Goal: Task Accomplishment & Management: Use online tool/utility

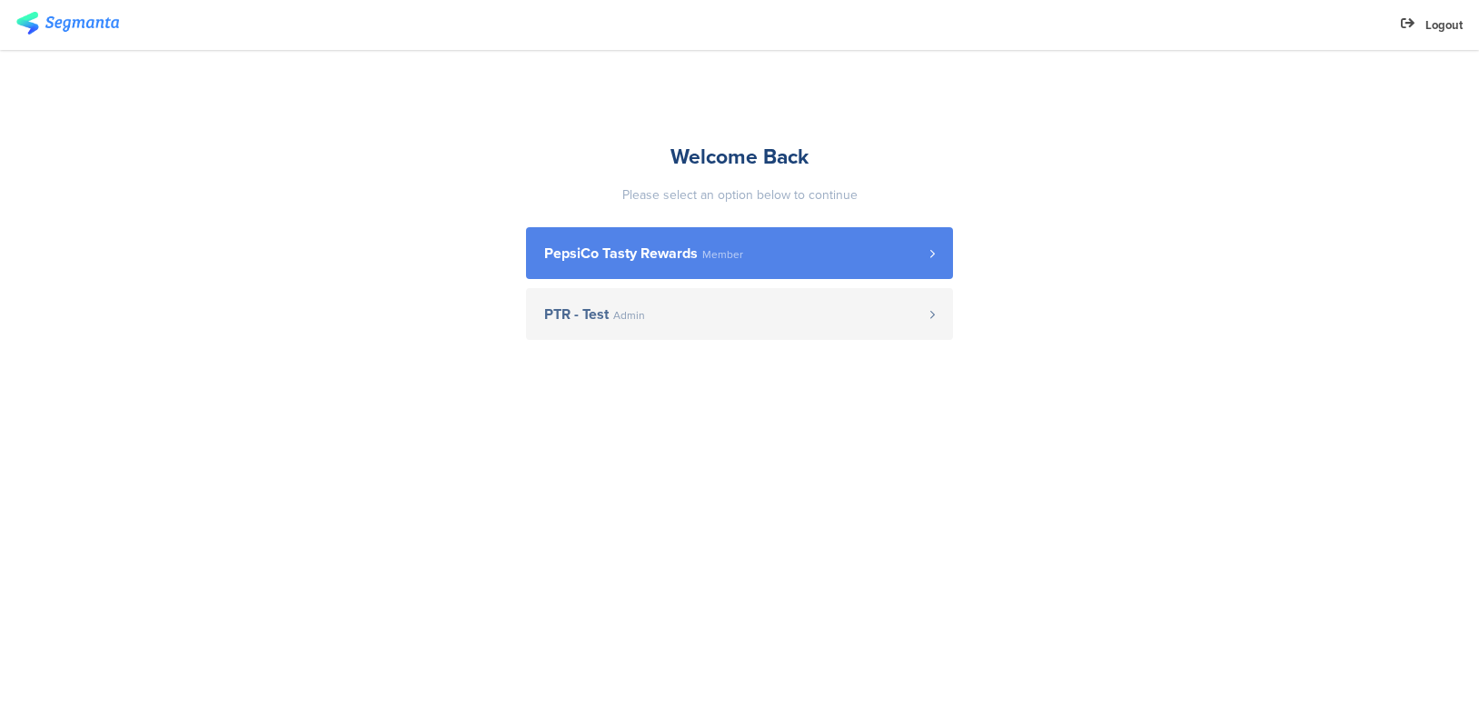
click at [644, 252] on span "PepsiCo Tasty Rewards" at bounding box center [621, 253] width 154 height 15
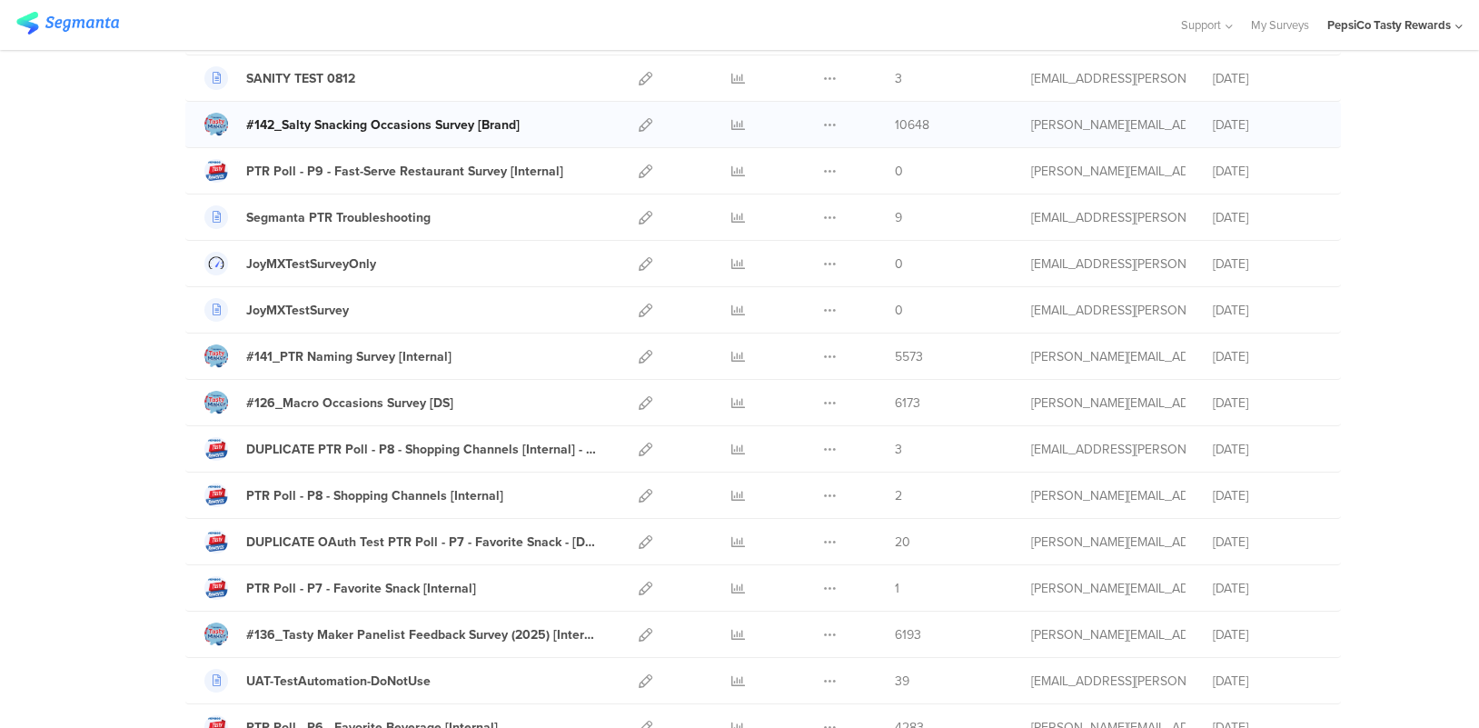
scroll to position [287, 0]
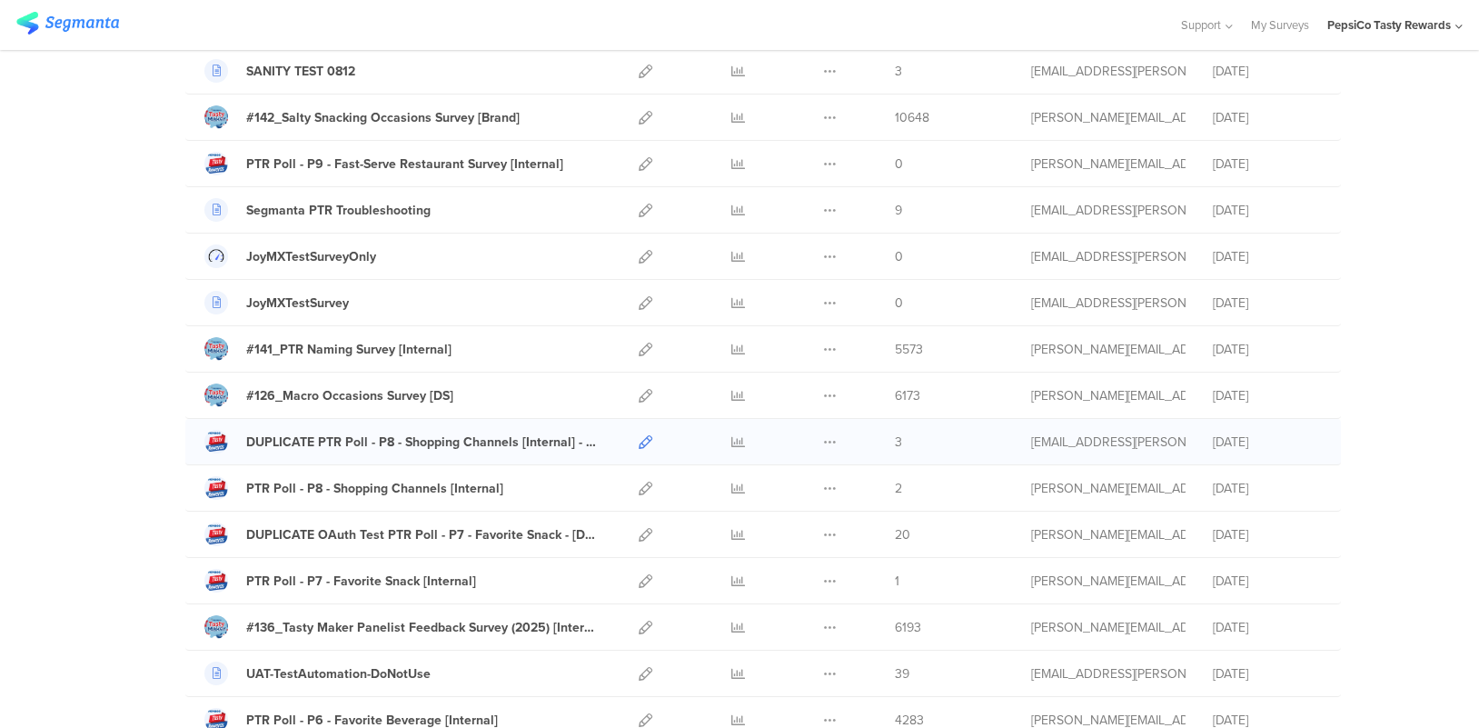
click at [645, 440] on icon at bounding box center [646, 442] width 14 height 14
click at [644, 442] on icon at bounding box center [646, 442] width 14 height 14
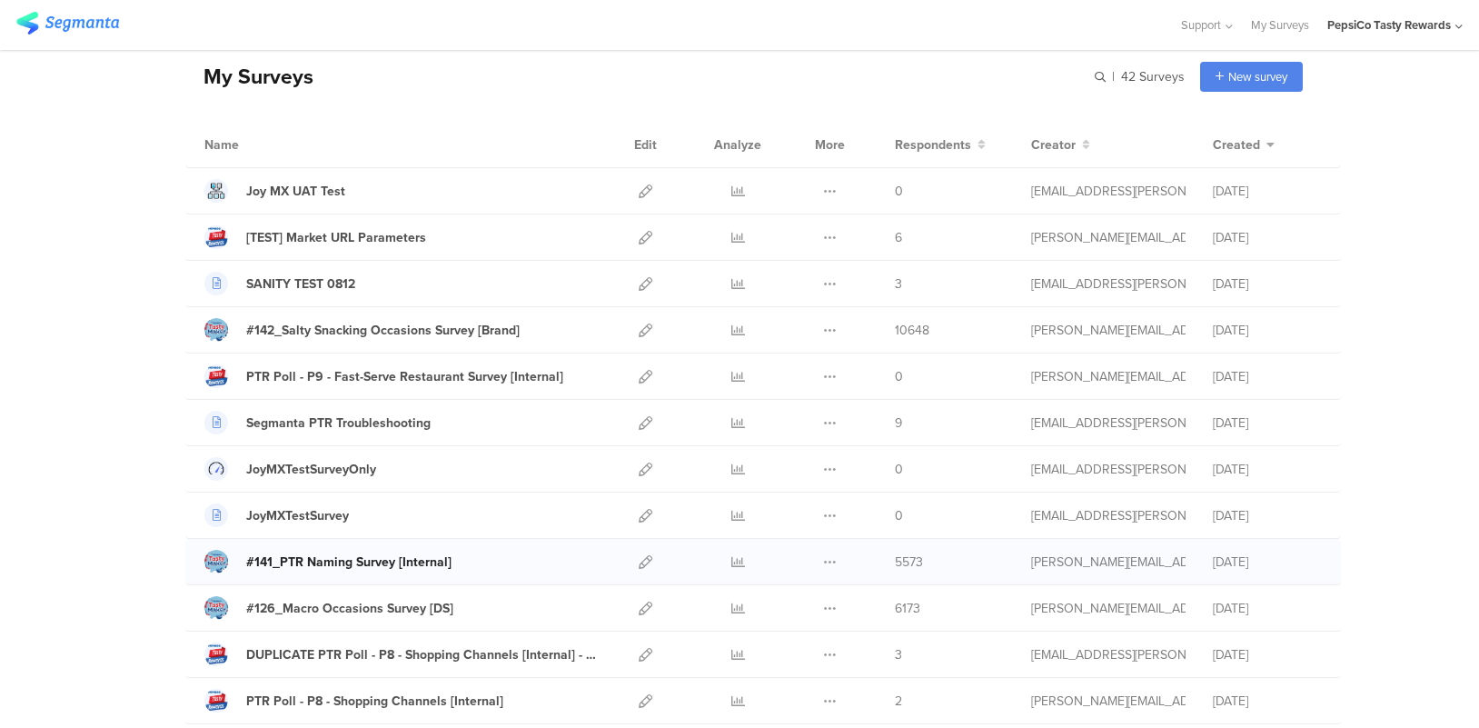
scroll to position [51, 0]
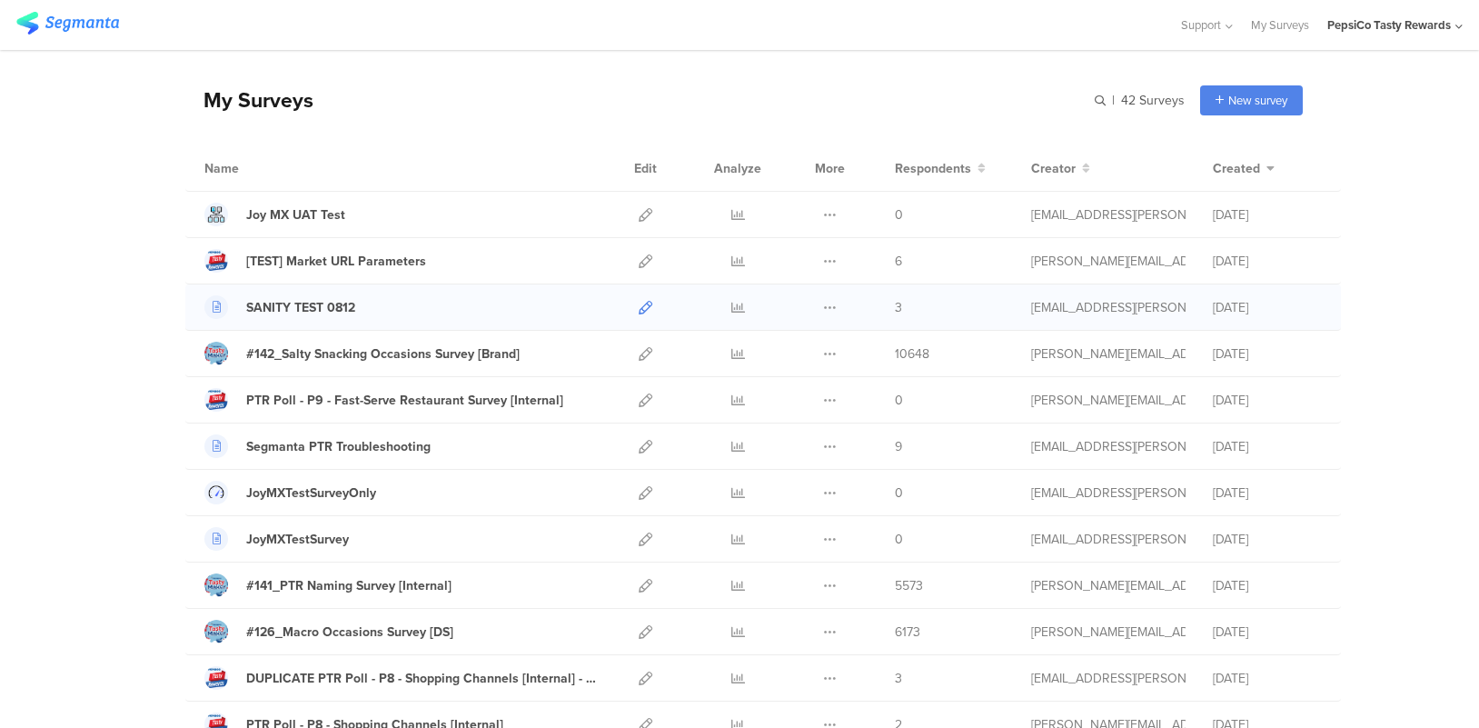
click at [642, 306] on icon at bounding box center [646, 308] width 14 height 14
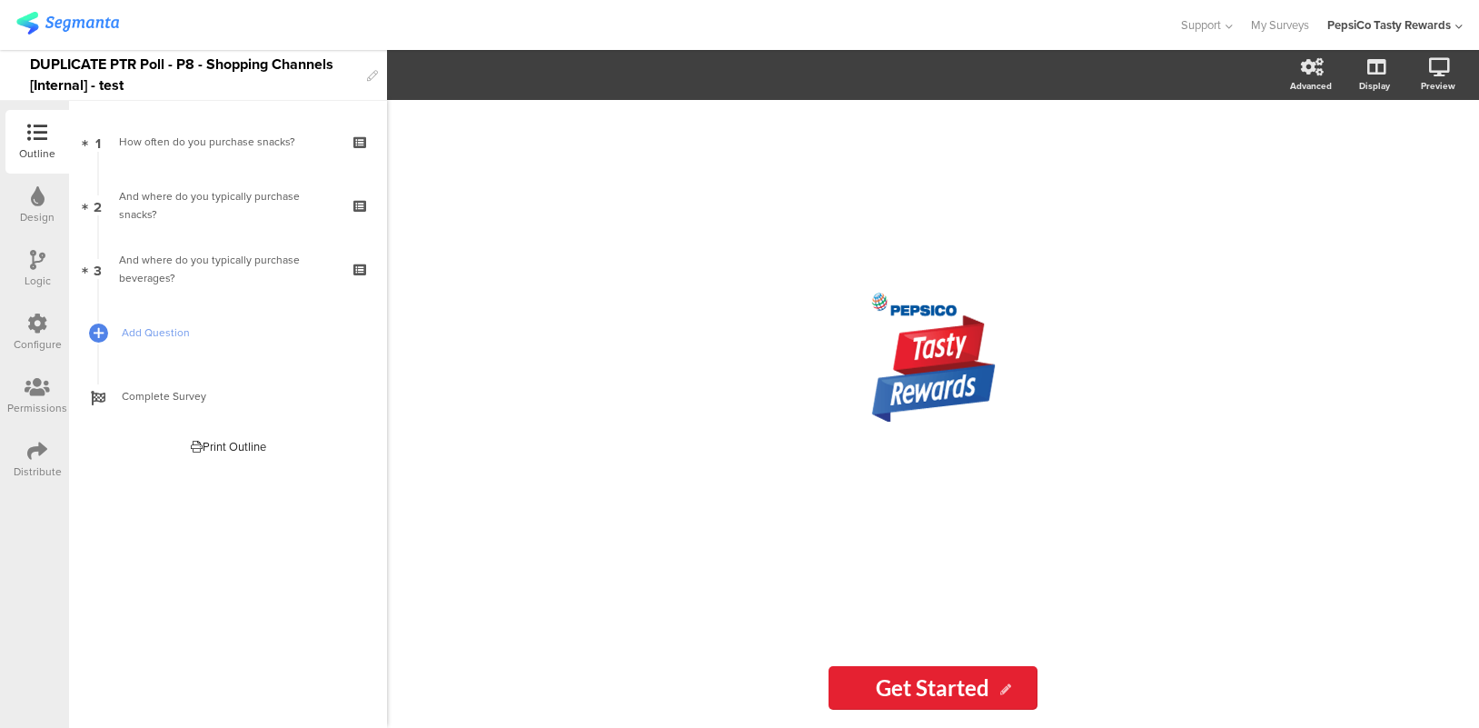
click at [43, 469] on div "Distribute" at bounding box center [38, 471] width 48 height 16
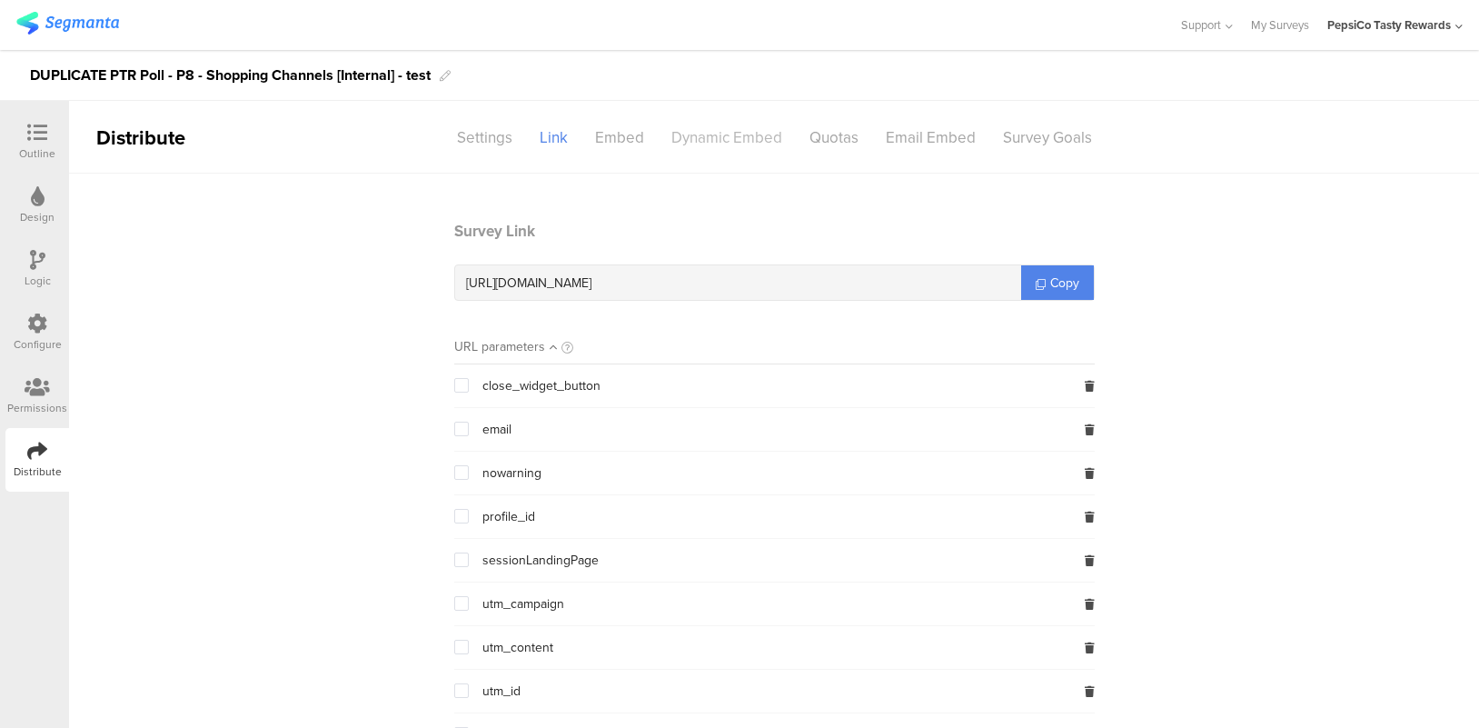
click at [705, 144] on div "Dynamic Embed" at bounding box center [727, 138] width 138 height 32
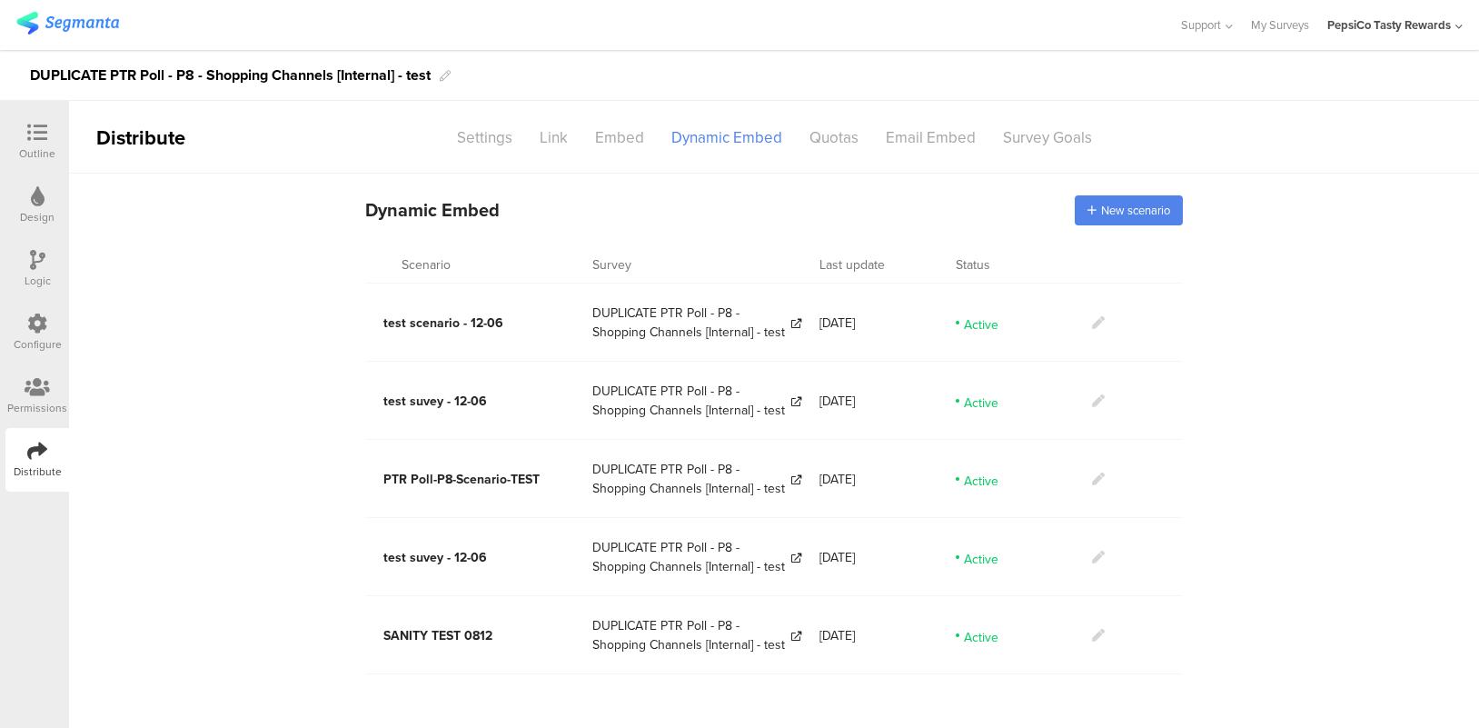
click at [1098, 638] on icon at bounding box center [1098, 635] width 13 height 13
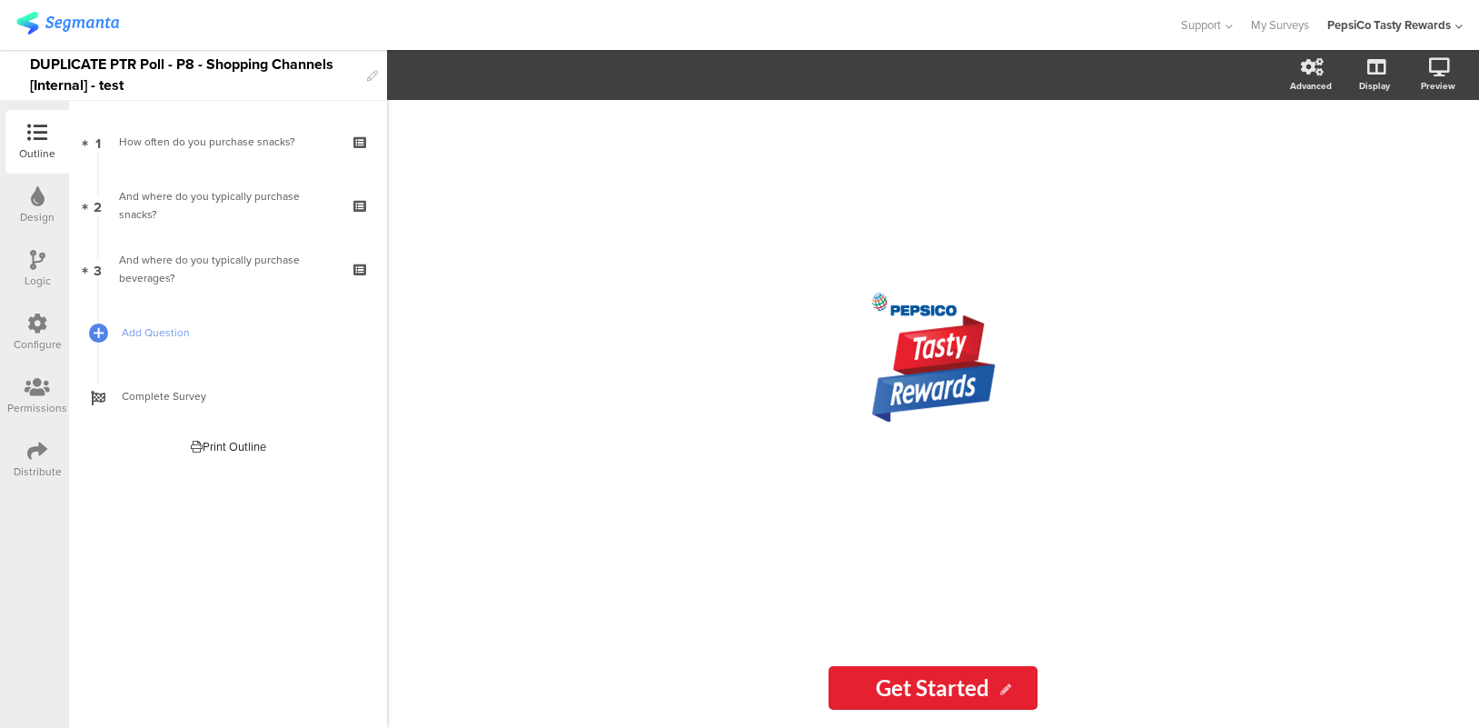
click at [39, 463] on div "Distribute" at bounding box center [38, 471] width 48 height 16
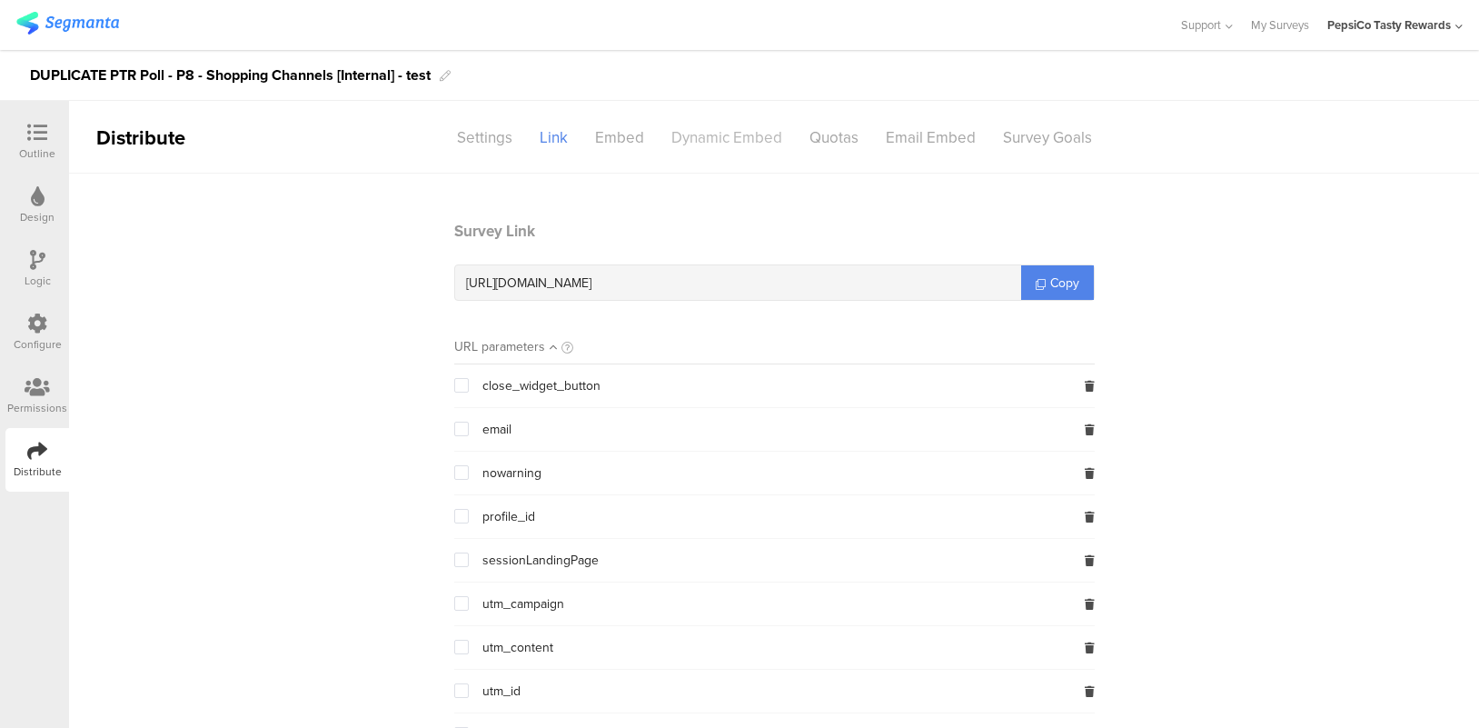
click at [735, 138] on div "Dynamic Embed" at bounding box center [727, 138] width 138 height 32
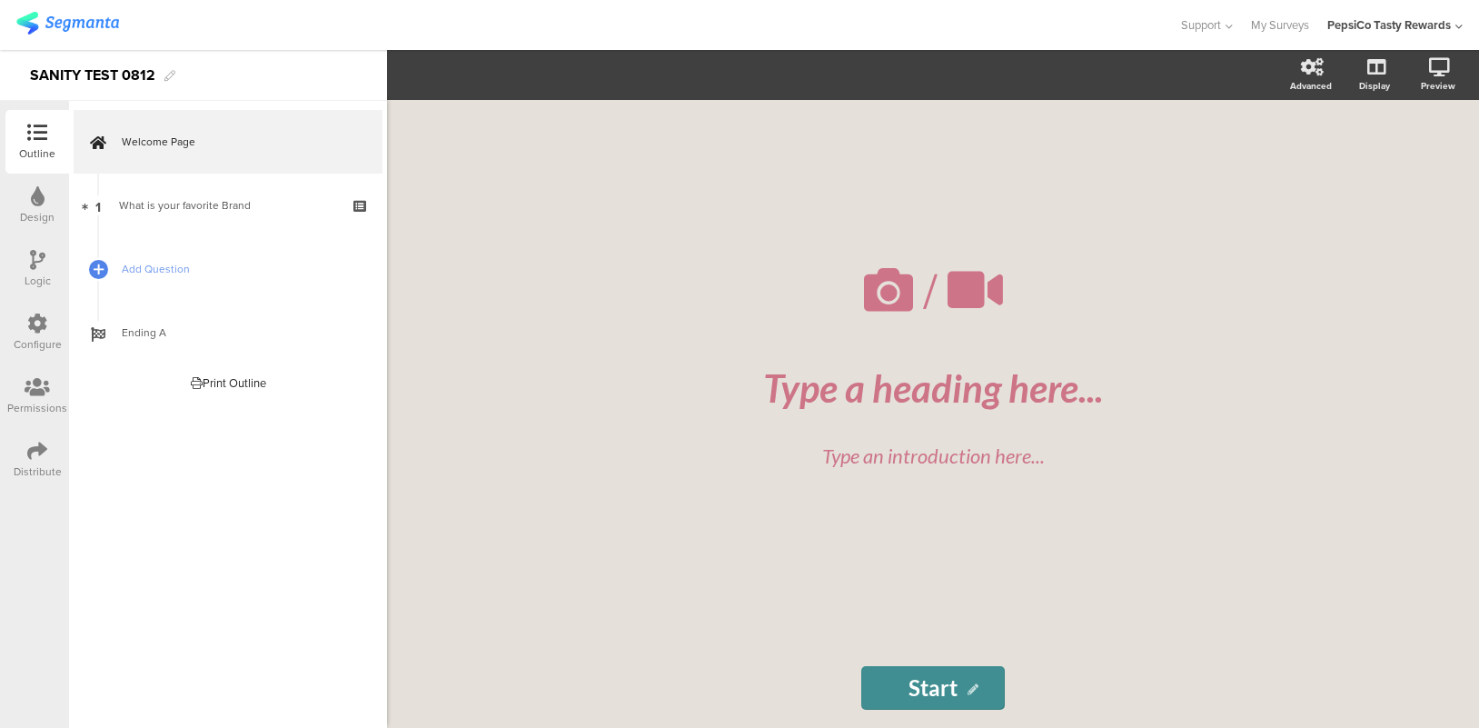
click at [294, 536] on div "Welcome Page 1 What is your favorite Brand Add Question Ending A Print Outline …" at bounding box center [228, 414] width 318 height 627
click at [42, 455] on icon at bounding box center [37, 451] width 20 height 20
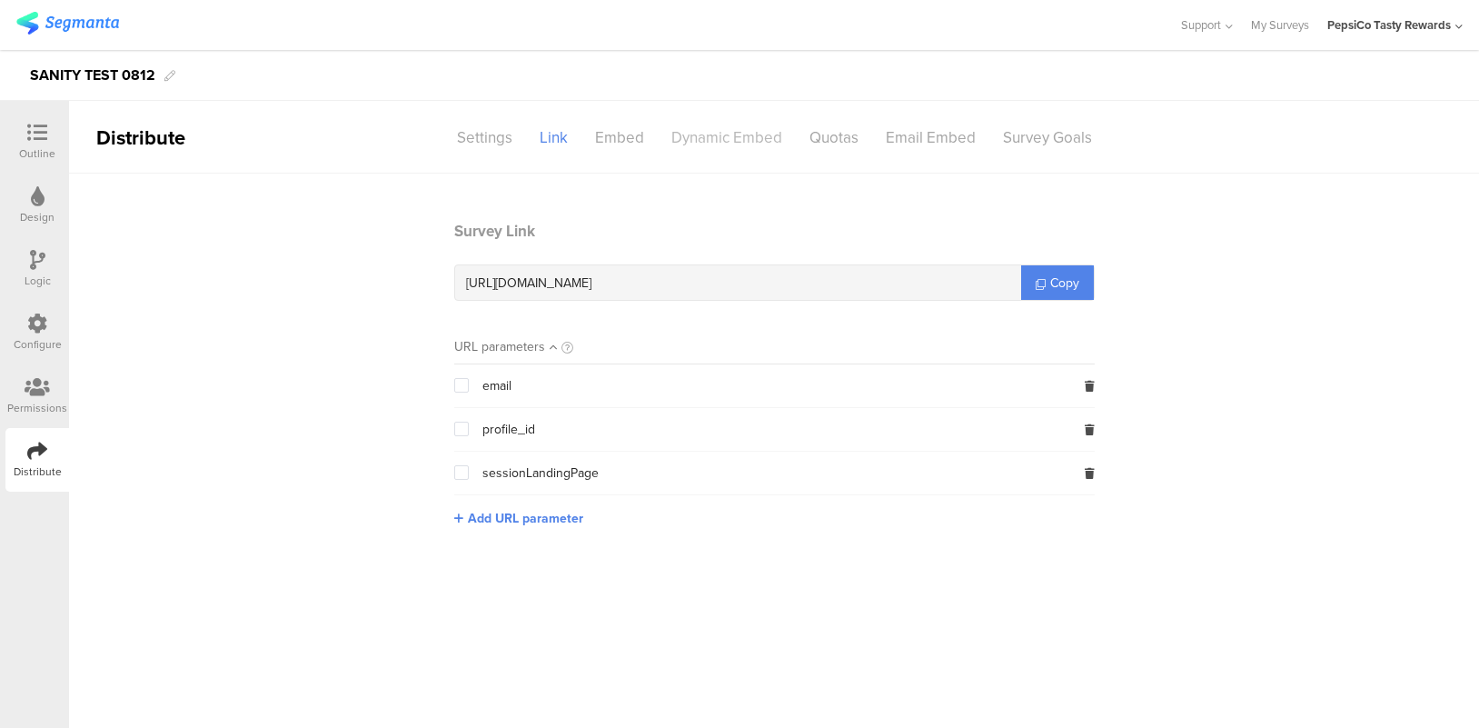
click at [749, 141] on div "Dynamic Embed" at bounding box center [727, 138] width 138 height 32
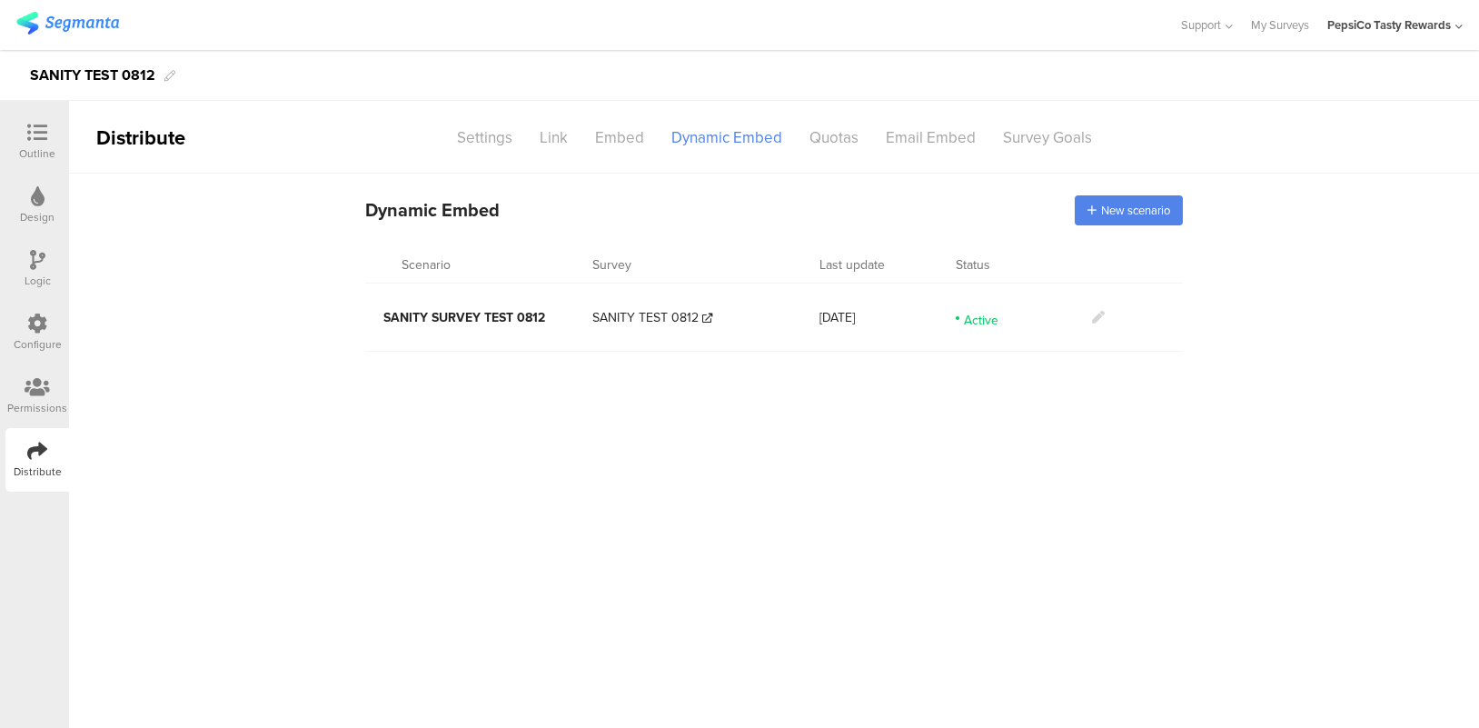
click at [1097, 321] on icon at bounding box center [1098, 317] width 13 height 13
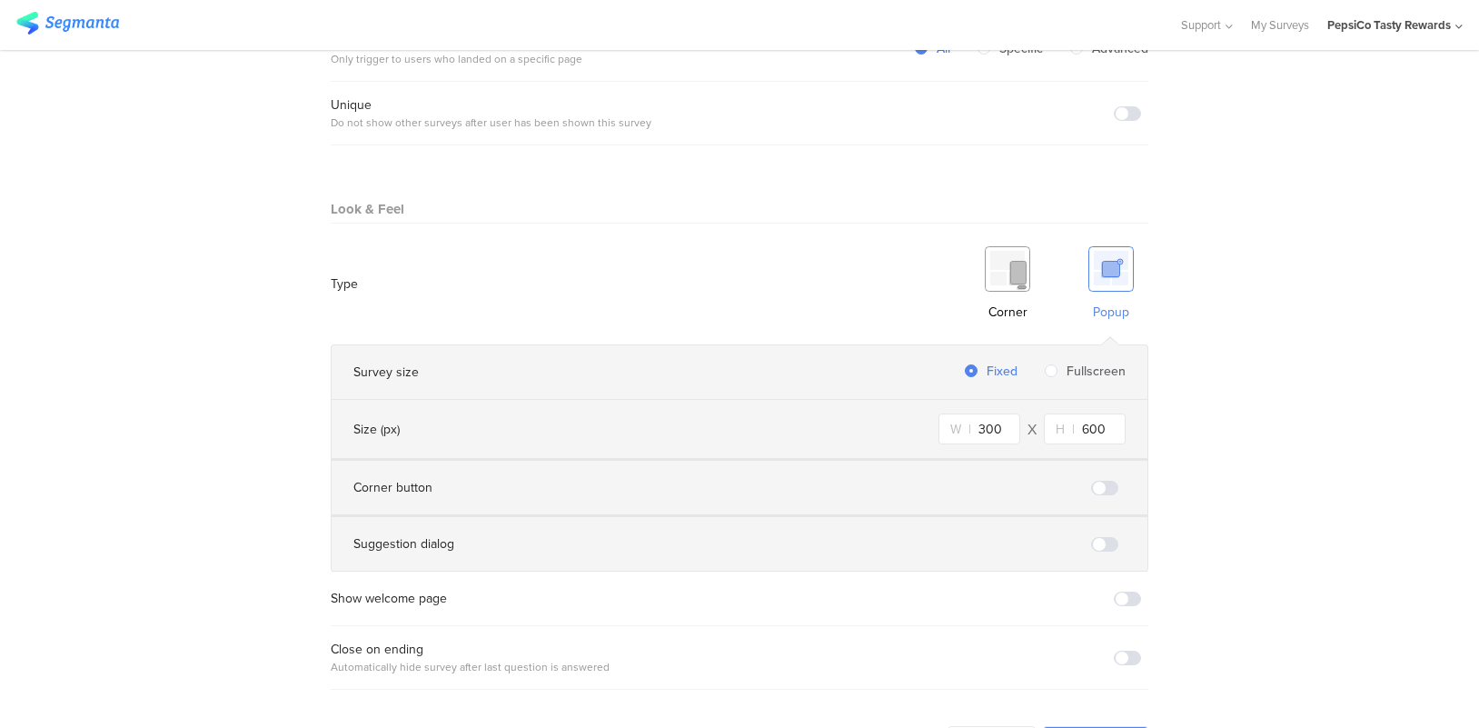
scroll to position [1088, 0]
